Goal: Task Accomplishment & Management: Use online tool/utility

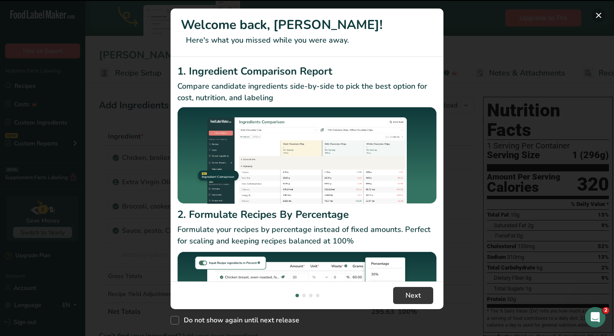
click at [601, 17] on button "New Features" at bounding box center [599, 16] width 14 height 14
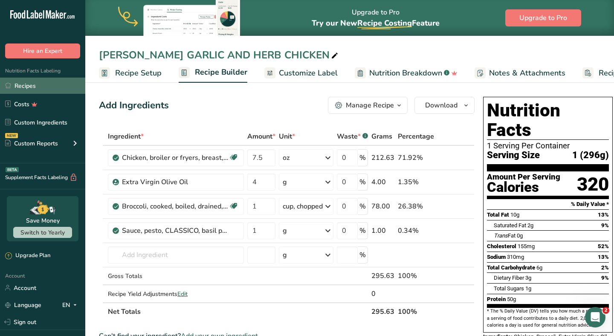
click at [27, 80] on link "Recipes" at bounding box center [42, 86] width 85 height 16
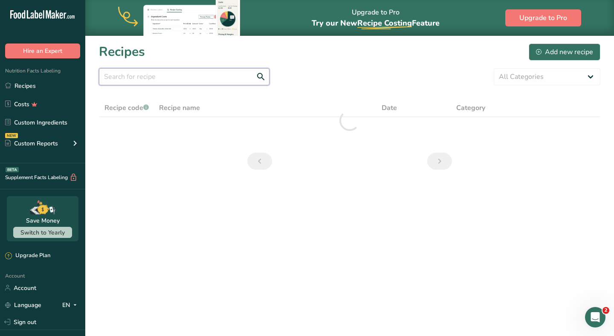
click at [191, 74] on input "text" at bounding box center [184, 76] width 170 height 17
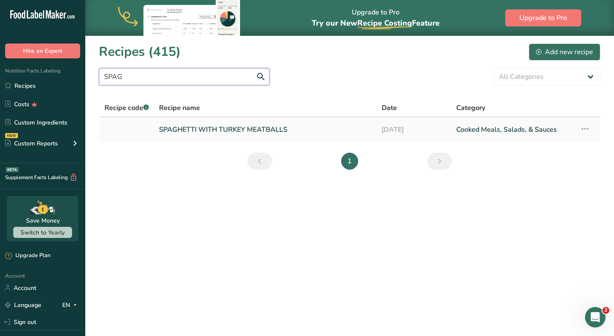
type input "SPAG"
click at [193, 130] on link "SPAGHETTI WITH TURKEY MEATBALLS" at bounding box center [265, 130] width 212 height 18
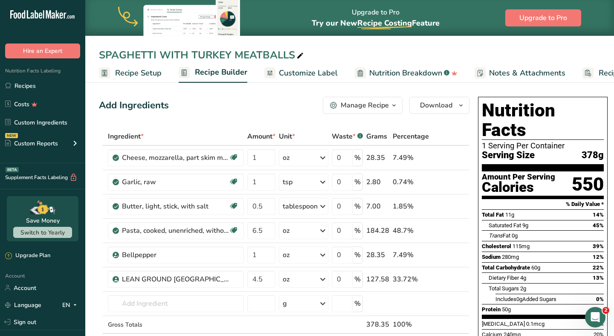
click at [290, 76] on span "Customize Label" at bounding box center [308, 73] width 59 height 12
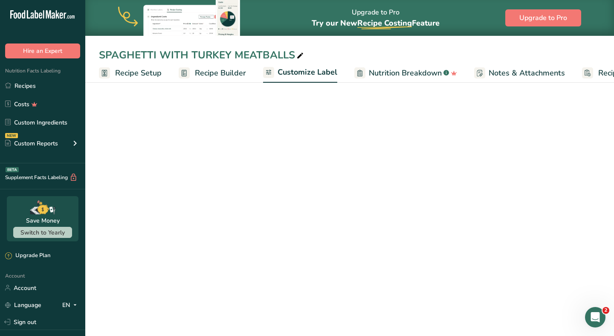
scroll to position [0, 58]
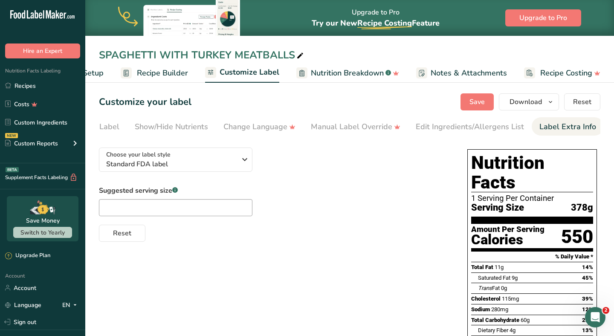
click at [560, 124] on div "Label Extra Info" at bounding box center [567, 127] width 57 height 12
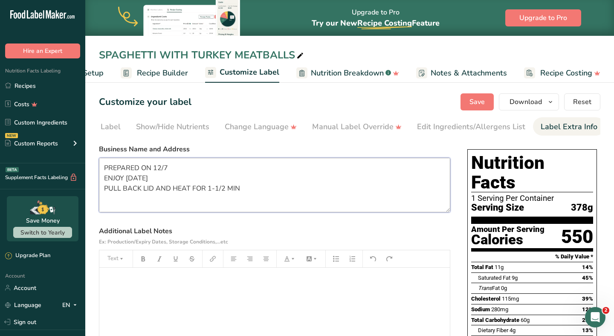
click at [173, 166] on textarea "PREPARED ON 12/7 ENJOY [DATE] PULL BACK LID AND HEAT FOR 1-1/2 MIN CUSTOM PROVI…" at bounding box center [274, 185] width 351 height 55
type textarea "PREPARED ON 9/20 ENJOY [DATE] PULL BACK LID AND HEAT FOR 1-1/2 MIN CUSTOM PROVI…"
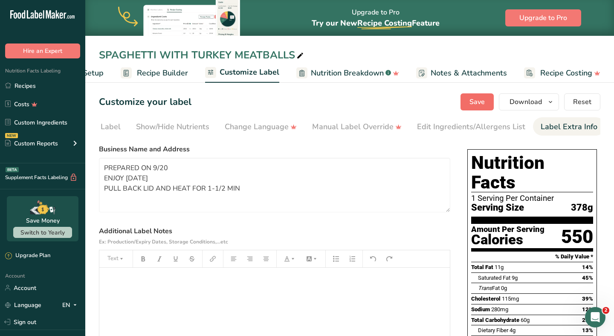
click at [484, 98] on span "Save" at bounding box center [476, 102] width 15 height 10
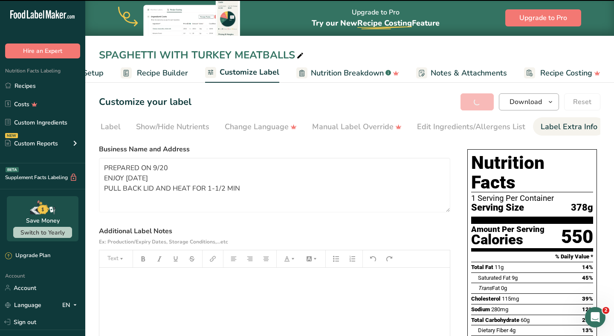
click at [515, 105] on span "Download" at bounding box center [525, 102] width 32 height 10
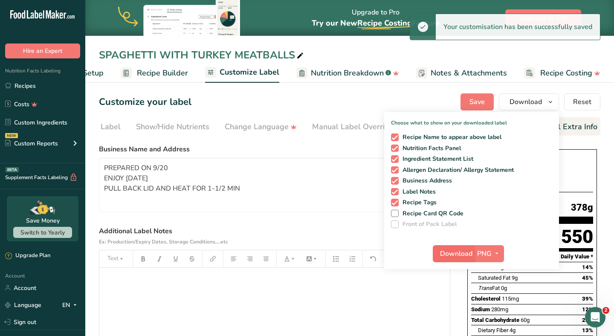
click at [454, 251] on span "Download" at bounding box center [456, 253] width 32 height 10
